Goal: Information Seeking & Learning: Check status

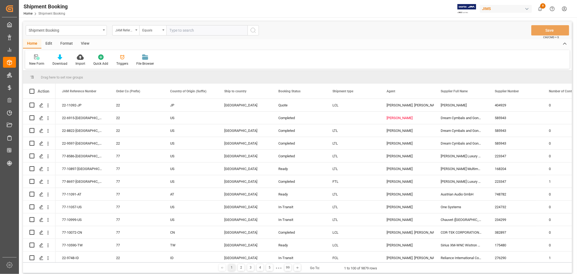
click at [87, 43] on div "View" at bounding box center [85, 43] width 16 height 9
click at [37, 61] on div "Default" at bounding box center [34, 63] width 11 height 5
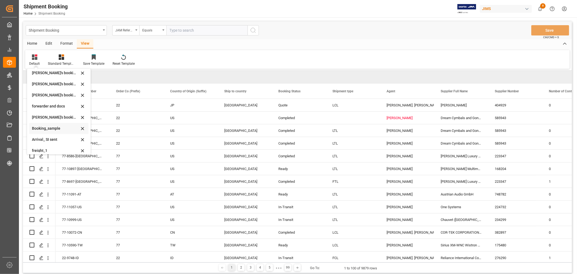
scroll to position [52, 0]
click at [41, 146] on div "booking_5" at bounding box center [55, 147] width 47 height 6
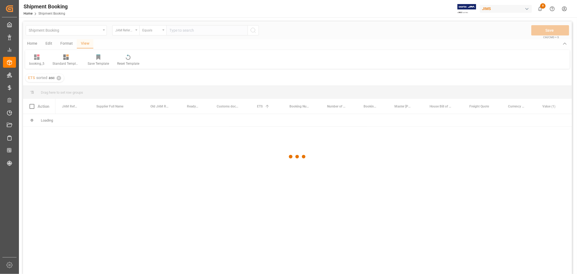
click at [181, 31] on div at bounding box center [297, 156] width 549 height 270
click at [181, 31] on input "text" at bounding box center [206, 30] width 81 height 10
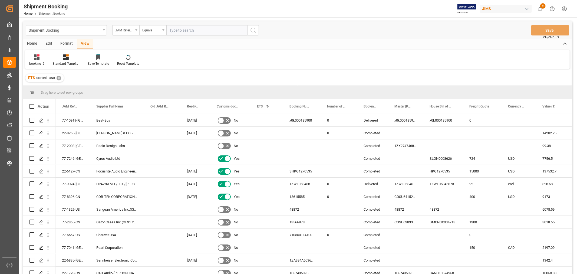
click at [177, 31] on input "text" at bounding box center [206, 30] width 81 height 10
paste input "77-10813-CN"
type input "77-10813-CN"
click at [253, 31] on icon "search button" at bounding box center [253, 30] width 6 height 6
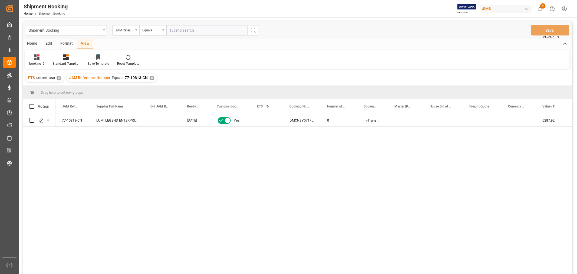
click at [150, 77] on div "✕" at bounding box center [152, 78] width 5 height 5
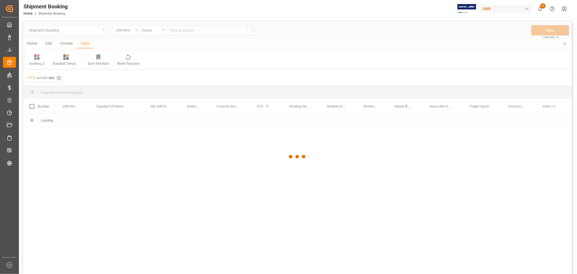
click at [137, 30] on div at bounding box center [297, 156] width 549 height 270
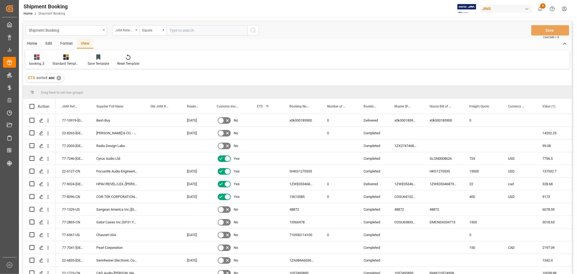
click at [137, 30] on icon "open menu" at bounding box center [136, 29] width 2 height 1
type input "SUPP"
click at [136, 66] on div "Supplier Number" at bounding box center [153, 66] width 81 height 11
click at [173, 32] on input "text" at bounding box center [206, 30] width 81 height 10
paste input "670400"
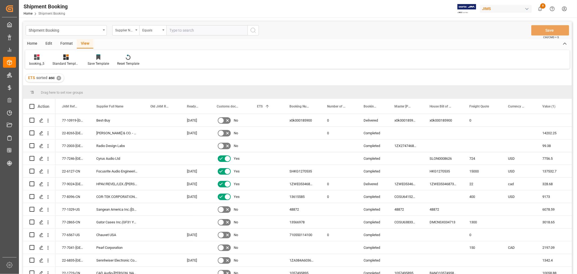
type input "670400"
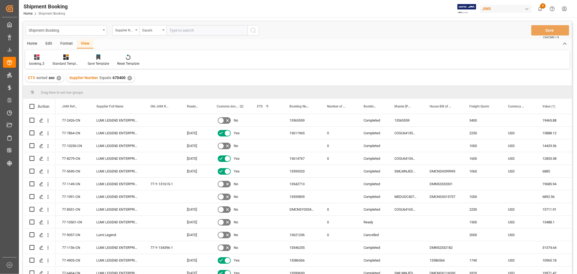
click at [223, 105] on span "Customs documents sent to broker" at bounding box center [228, 106] width 22 height 4
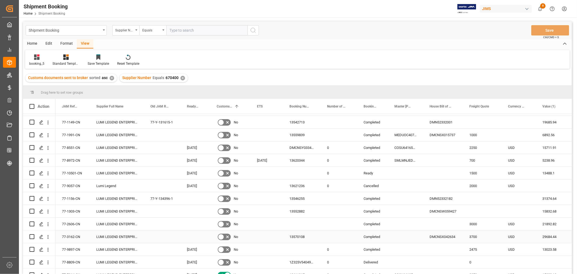
scroll to position [17, 0]
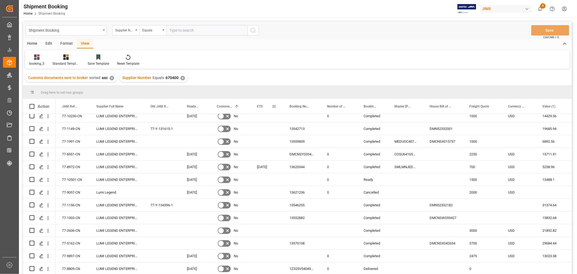
click at [259, 107] on span "ETS" at bounding box center [260, 106] width 6 height 4
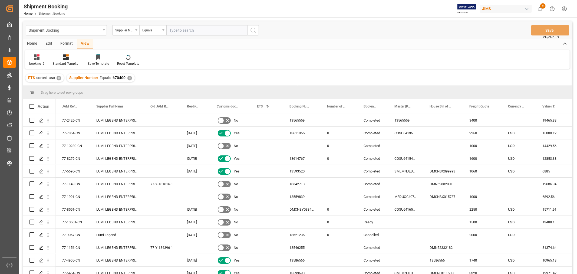
click at [128, 79] on div "✕" at bounding box center [129, 78] width 5 height 5
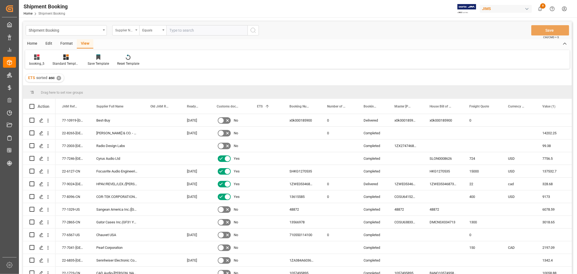
click at [137, 31] on div "Supplier Number" at bounding box center [125, 30] width 27 height 10
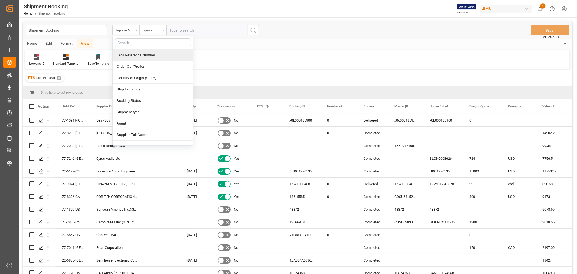
click at [137, 55] on div "JAM Reference Number" at bounding box center [153, 54] width 81 height 11
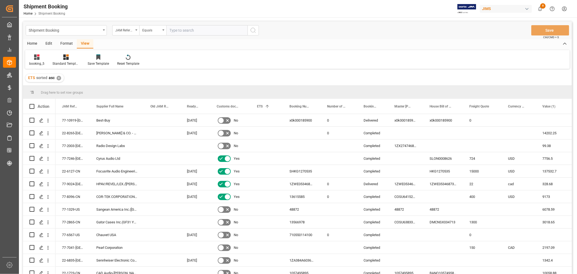
click at [180, 30] on input "text" at bounding box center [206, 30] width 81 height 10
paste input "77-10813-CN"
type input "77-10813-CN"
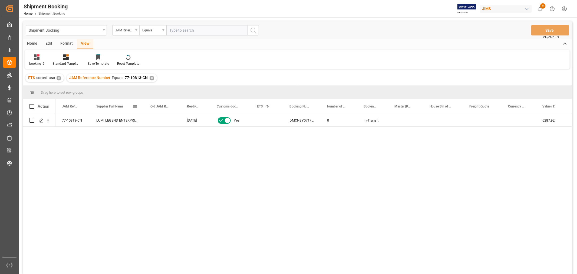
click at [135, 106] on span at bounding box center [135, 106] width 5 height 5
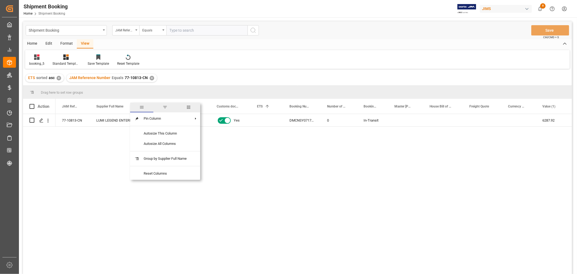
click at [187, 105] on span "columns" at bounding box center [188, 107] width 5 height 5
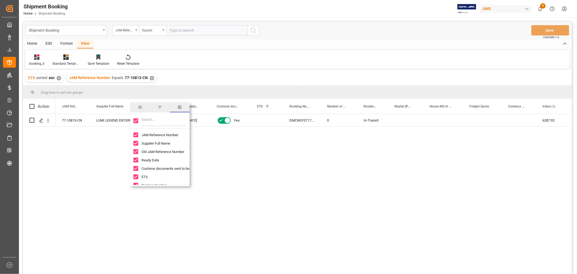
click at [134, 121] on input "Toggle Select All Columns" at bounding box center [135, 120] width 5 height 5
checkbox input "false"
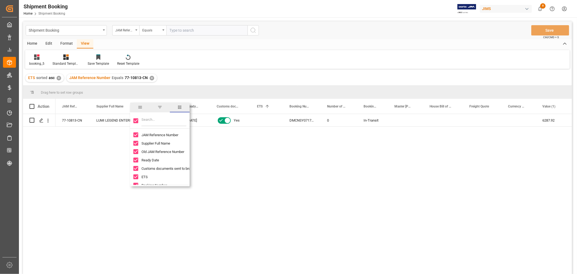
checkbox input "false"
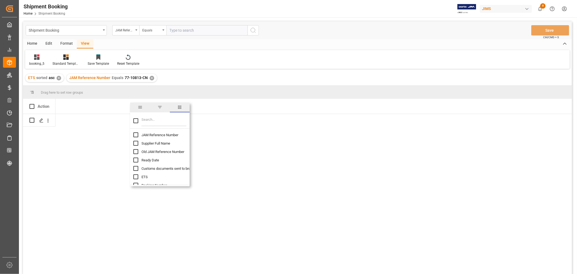
click at [135, 134] on input "JAM Reference Number column toggle visibility (hidden)" at bounding box center [135, 134] width 5 height 5
checkbox input "true"
checkbox input "false"
click at [149, 123] on input "Filter Columns Input" at bounding box center [163, 120] width 45 height 11
type input "SUPPLIER"
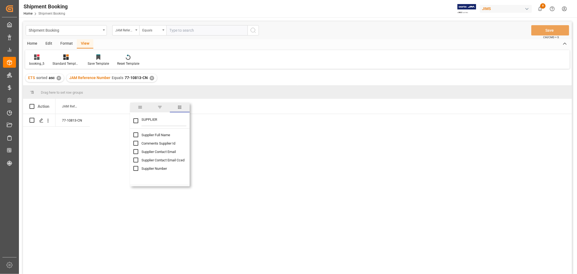
click at [133, 168] on input "Supplier Number column toggle visibility (hidden)" at bounding box center [135, 168] width 5 height 5
checkbox input "true"
click at [137, 120] on input "Toggle Select All Columns" at bounding box center [135, 120] width 5 height 5
checkbox input "true"
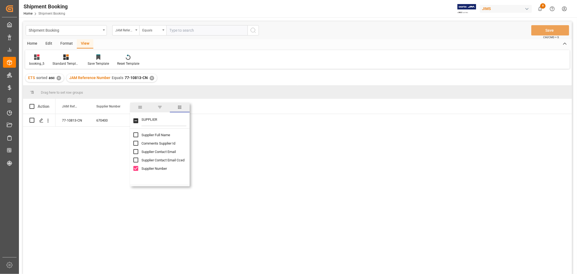
checkbox input "true"
drag, startPoint x: 136, startPoint y: 120, endPoint x: 155, endPoint y: 121, distance: 18.7
click at [155, 121] on div "SUPPLIER" at bounding box center [159, 120] width 59 height 15
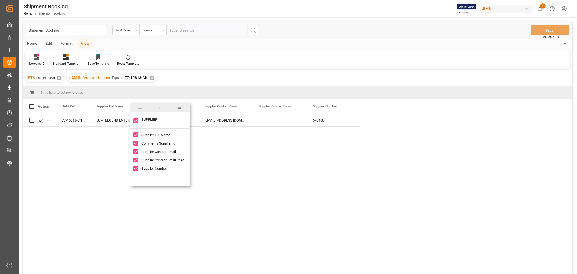
click at [166, 120] on input "SUPPLIER" at bounding box center [163, 120] width 45 height 11
type input "S"
checkbox input "false"
type input "BOOKING"
click at [137, 134] on input "Booking Number column toggle visibility (hidden)" at bounding box center [135, 134] width 5 height 5
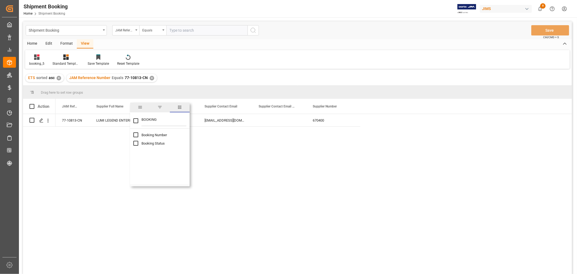
checkbox input "true"
checkbox input "false"
click at [134, 143] on input "Booking Status column toggle visibility (hidden)" at bounding box center [135, 143] width 5 height 5
checkbox input "true"
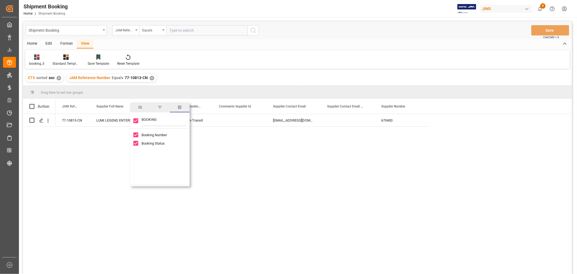
click at [238, 178] on div "77-10813-CN 670400 LUMI LEGEND ENTERPRISES LTD. [EMAIL_ADDRESS][DOMAIN_NAME] DM…" at bounding box center [313, 195] width 516 height 163
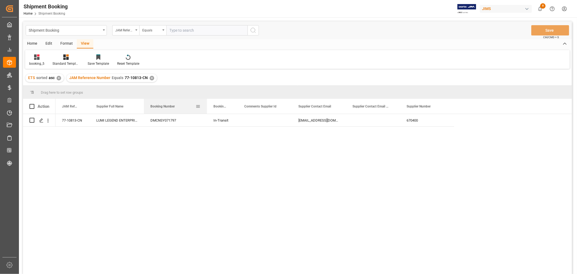
drag, startPoint x: 180, startPoint y: 102, endPoint x: 206, endPoint y: 102, distance: 25.4
click at [206, 102] on div at bounding box center [207, 106] width 2 height 15
click at [176, 119] on div "DMCNSY071797" at bounding box center [175, 120] width 63 height 12
click at [40, 121] on polygon "Press SPACE to select this row." at bounding box center [41, 119] width 3 height 3
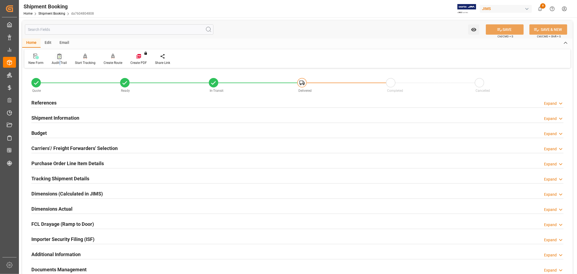
click at [59, 61] on div "Audit Trail" at bounding box center [59, 62] width 15 height 5
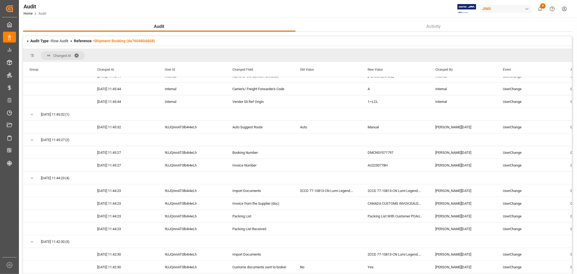
scroll to position [300, 0]
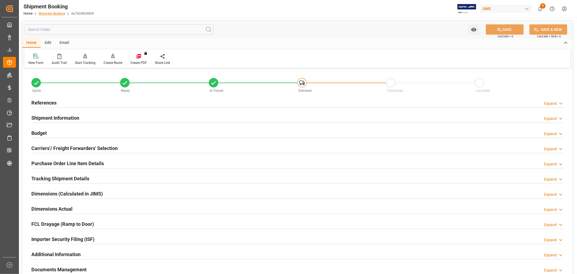
click at [57, 12] on link "Shipment Booking" at bounding box center [51, 14] width 27 height 4
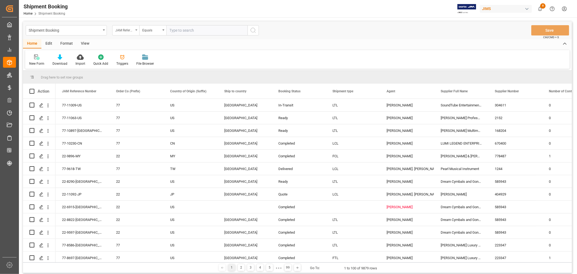
click at [128, 31] on div "JAM Reference Number" at bounding box center [124, 30] width 18 height 6
type input "AGENT"
click at [121, 52] on div "Agent" at bounding box center [153, 54] width 81 height 11
click at [158, 29] on div "Equals" at bounding box center [151, 30] width 18 height 6
click at [182, 29] on span "Select Items" at bounding box center [181, 30] width 23 height 4
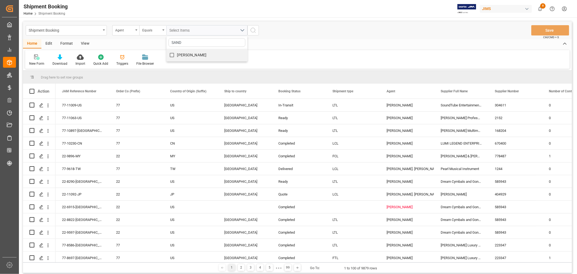
type input "SAND"
click at [183, 53] on span "[PERSON_NAME]" at bounding box center [191, 55] width 29 height 4
click at [177, 53] on input "[PERSON_NAME]" at bounding box center [172, 55] width 11 height 11
checkbox input "true"
click at [256, 31] on icon "search button" at bounding box center [253, 30] width 6 height 6
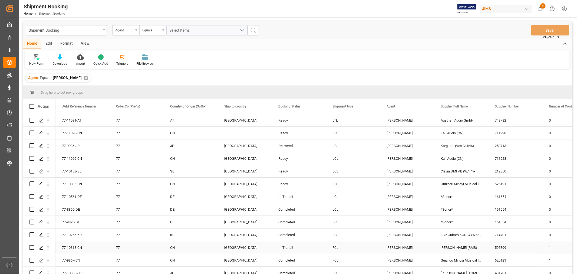
click at [80, 247] on div "77-10318-CN" at bounding box center [82, 247] width 54 height 12
click at [86, 77] on div "✕" at bounding box center [86, 78] width 5 height 5
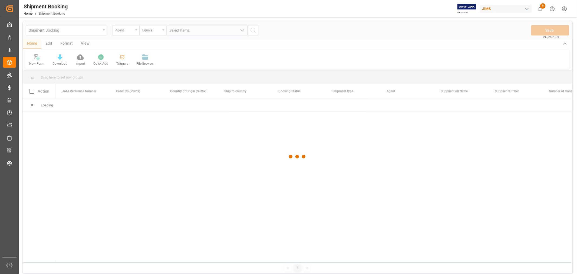
click at [128, 31] on div at bounding box center [297, 156] width 549 height 270
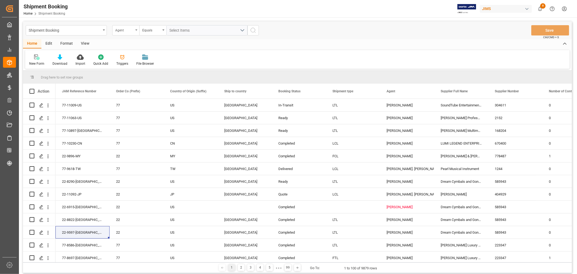
click at [129, 31] on div "Agent" at bounding box center [124, 30] width 18 height 6
type input "REF"
click at [132, 56] on div "JAM Reference Number" at bounding box center [153, 54] width 81 height 11
click at [175, 31] on input "text" at bounding box center [206, 30] width 81 height 10
type input "77-10318-CN"
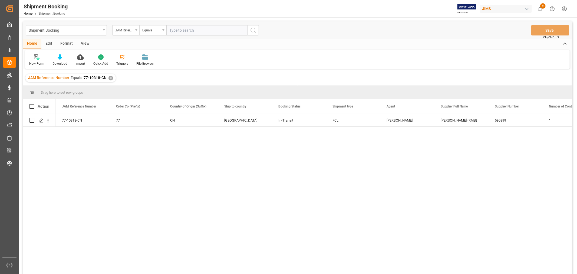
click at [87, 42] on div "View" at bounding box center [85, 43] width 16 height 9
click at [38, 63] on div "Default" at bounding box center [34, 63] width 11 height 5
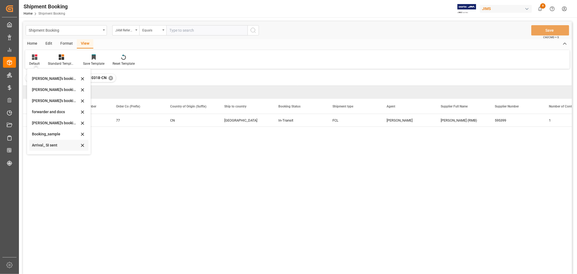
scroll to position [52, 0]
click at [47, 149] on div "booking_5" at bounding box center [55, 147] width 47 height 6
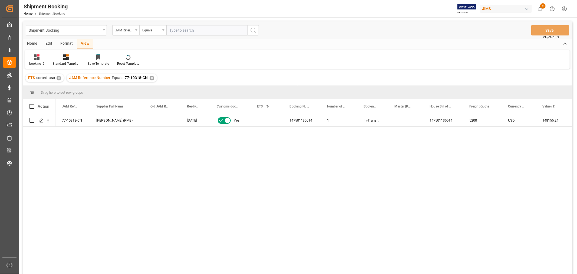
click at [150, 76] on div "✕" at bounding box center [152, 78] width 5 height 5
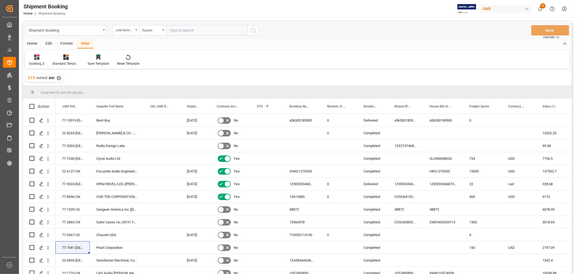
click at [137, 29] on div "JAM Reference Number" at bounding box center [125, 30] width 27 height 10
type input "AGENT"
click at [122, 57] on div "Agent" at bounding box center [153, 54] width 81 height 11
click at [176, 31] on span "Select Items" at bounding box center [181, 30] width 23 height 4
type input "[PERSON_NAME]"
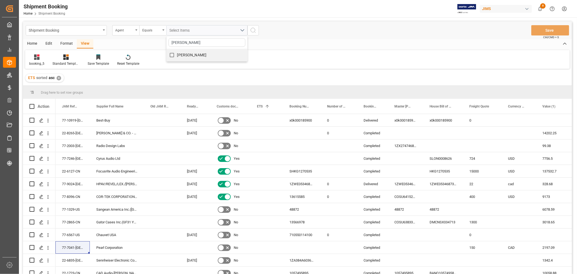
click at [173, 52] on input "[PERSON_NAME]" at bounding box center [172, 55] width 11 height 11
checkbox input "true"
click at [252, 33] on icon "search button" at bounding box center [253, 30] width 6 height 6
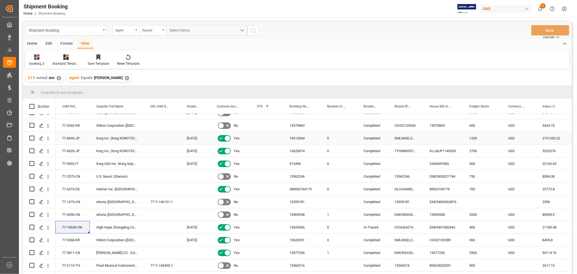
scroll to position [30, 0]
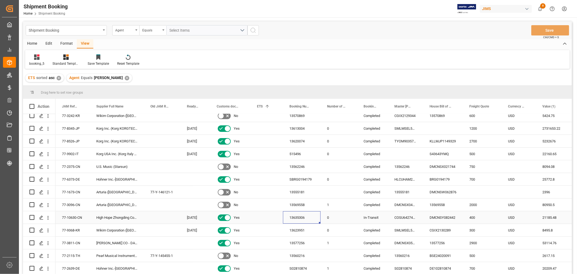
click at [301, 220] on div "13635306" at bounding box center [302, 217] width 38 height 12
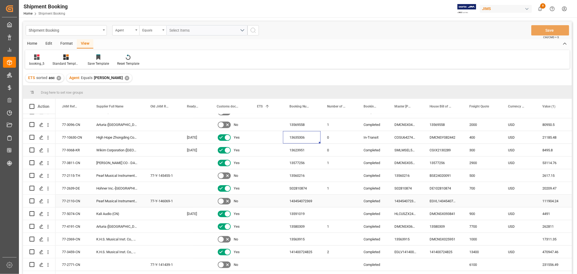
scroll to position [120, 0]
